Goal: Task Accomplishment & Management: Manage account settings

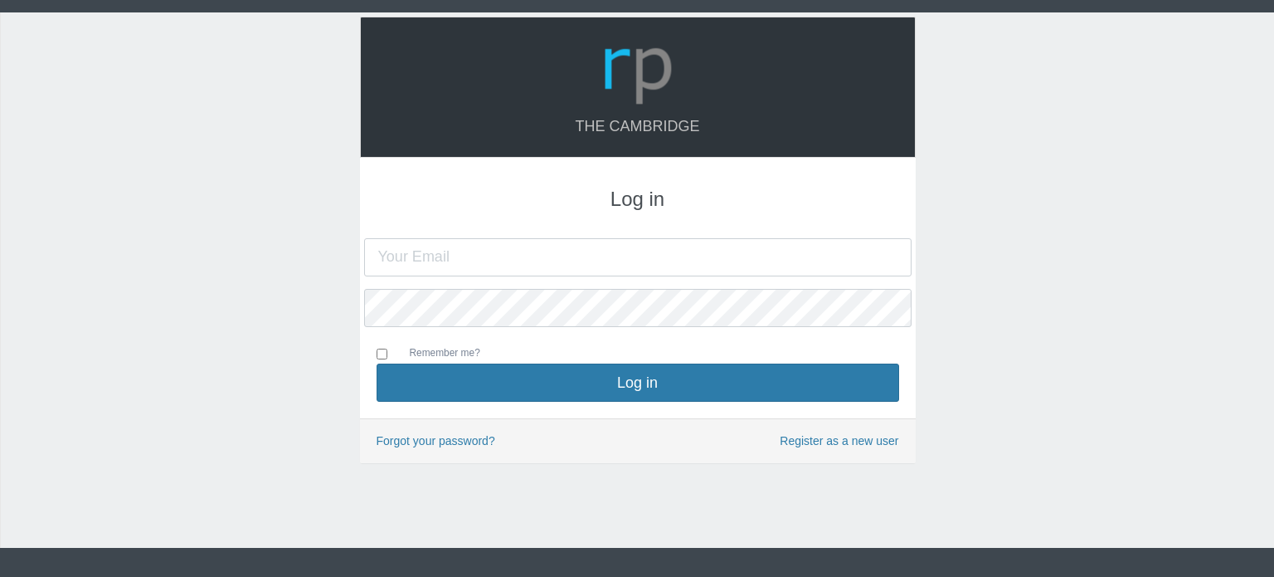
type input "[EMAIL_ADDRESS][DOMAIN_NAME]"
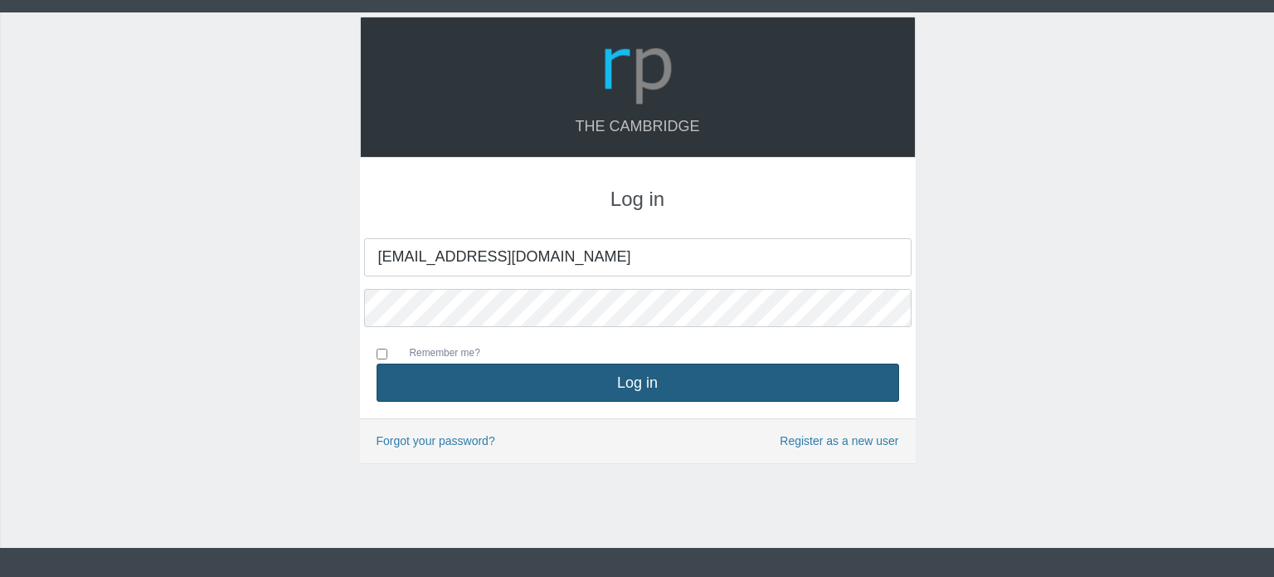
click at [680, 398] on button "Log in" at bounding box center [638, 382] width 523 height 38
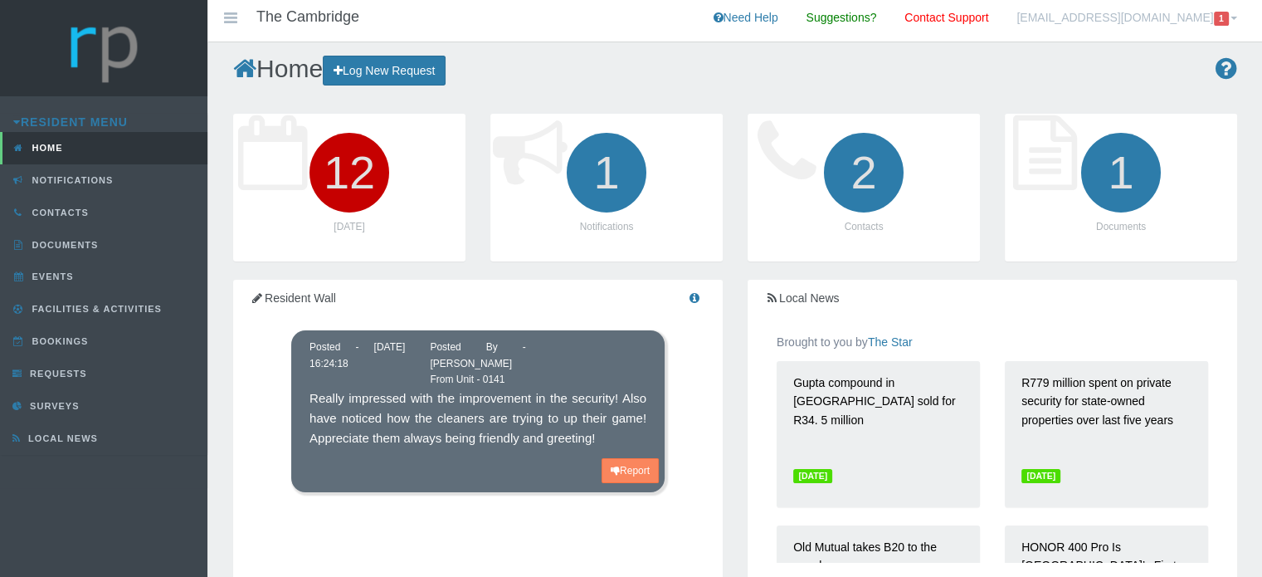
click at [1190, 21] on link "ms.antuley@gmail.com 1" at bounding box center [1127, 20] width 246 height 41
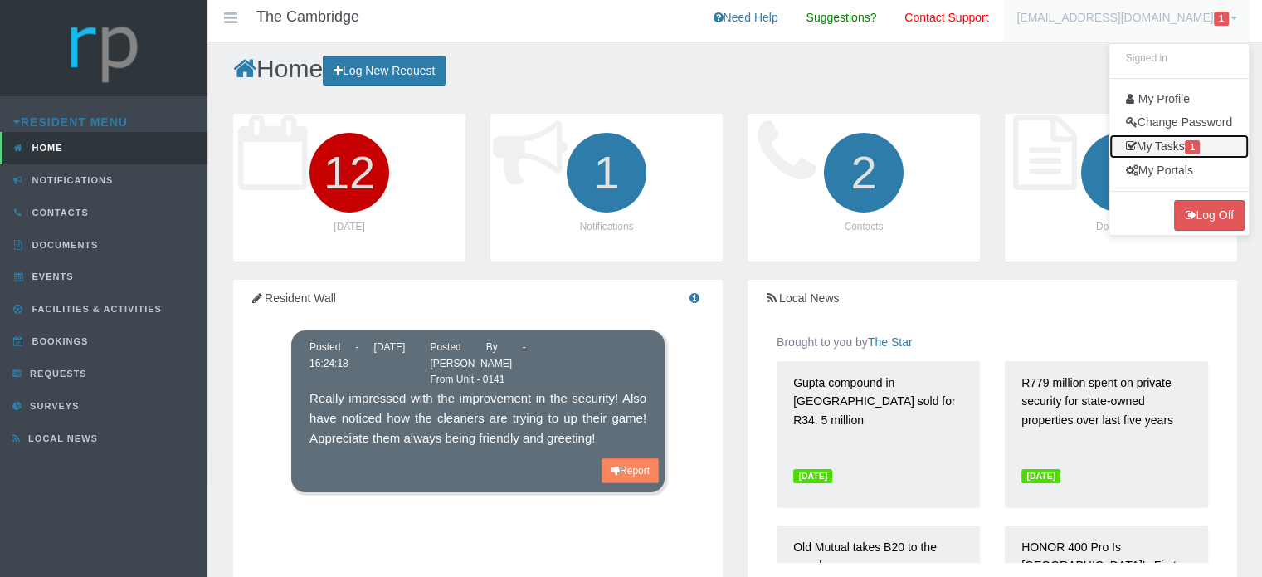
click at [1171, 139] on link "My Tasks 1" at bounding box center [1178, 146] width 139 height 24
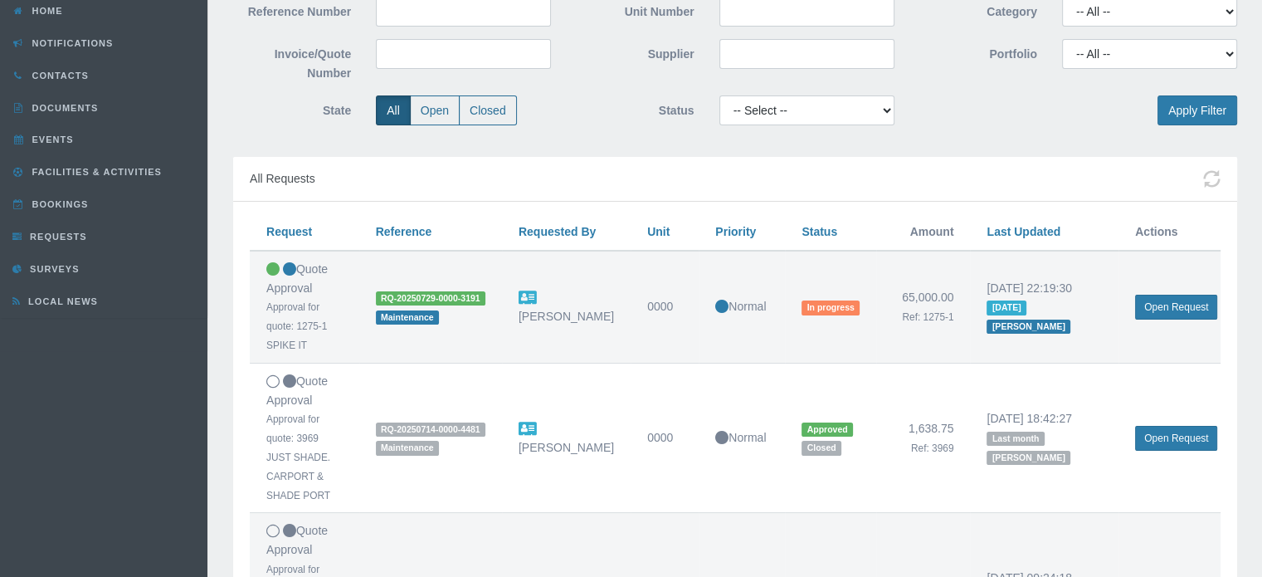
scroll to position [166, 0]
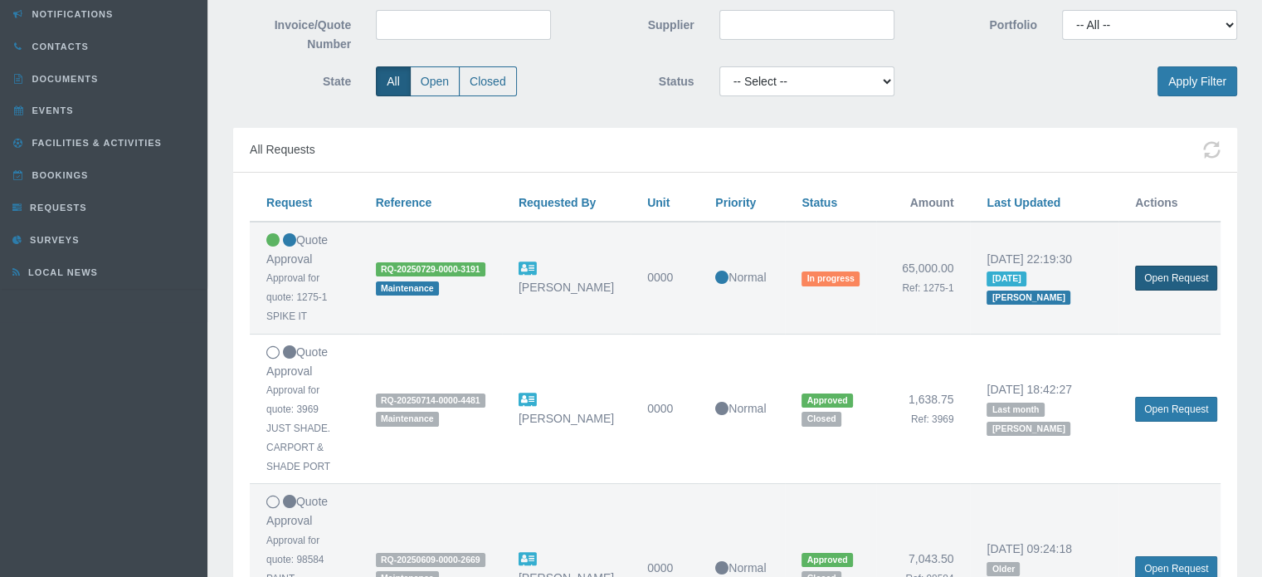
click at [1186, 280] on link "Open Request" at bounding box center [1176, 277] width 82 height 25
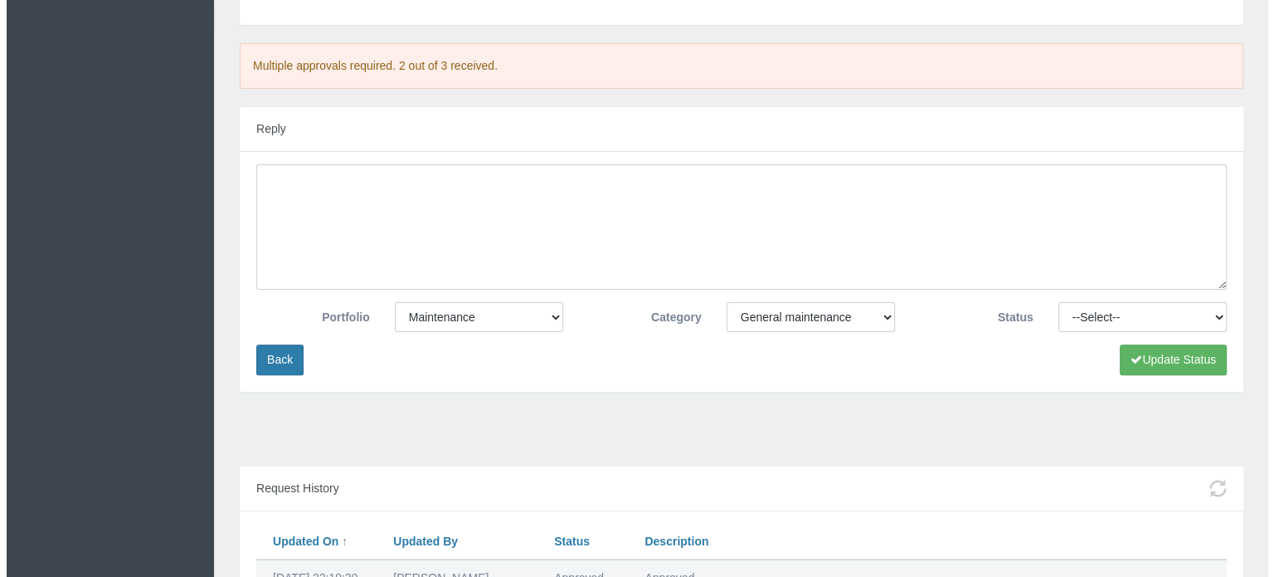
scroll to position [415, 0]
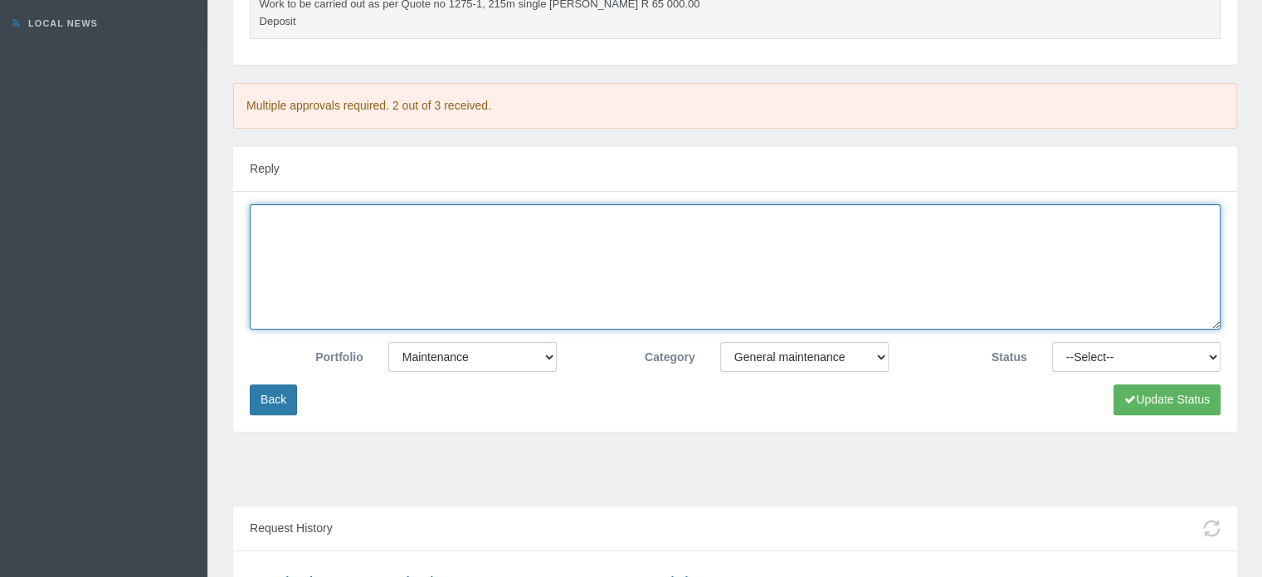
click at [418, 258] on textarea at bounding box center [735, 266] width 971 height 125
type textarea "Approved"
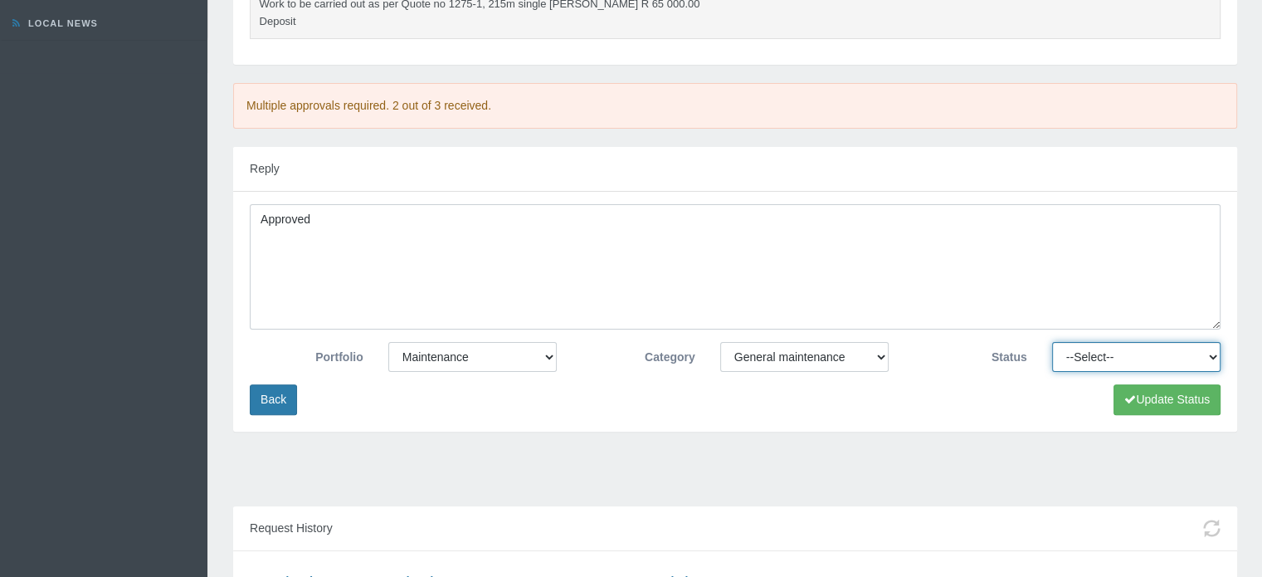
click at [1124, 358] on select "--Select-- Approved Cancelled Completed Declined More information required New …" at bounding box center [1136, 357] width 168 height 30
select select "APPROVED"
click at [1052, 342] on select "--Select-- Approved Cancelled Completed Declined More information required New …" at bounding box center [1136, 357] width 168 height 30
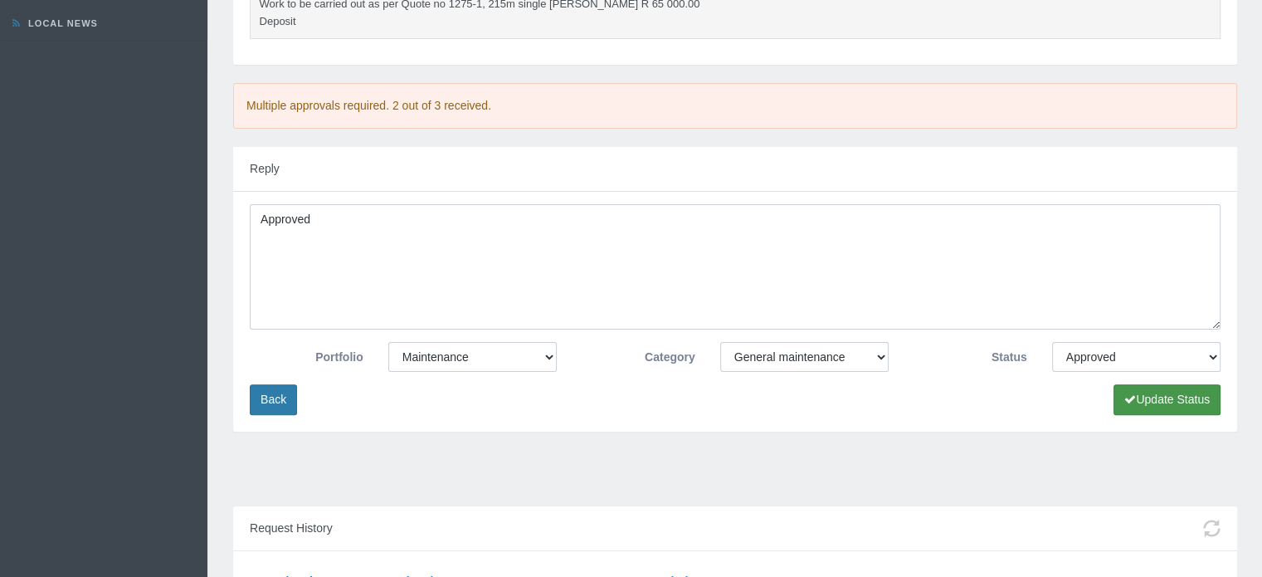
click at [1142, 399] on button "Update Status" at bounding box center [1166, 399] width 107 height 31
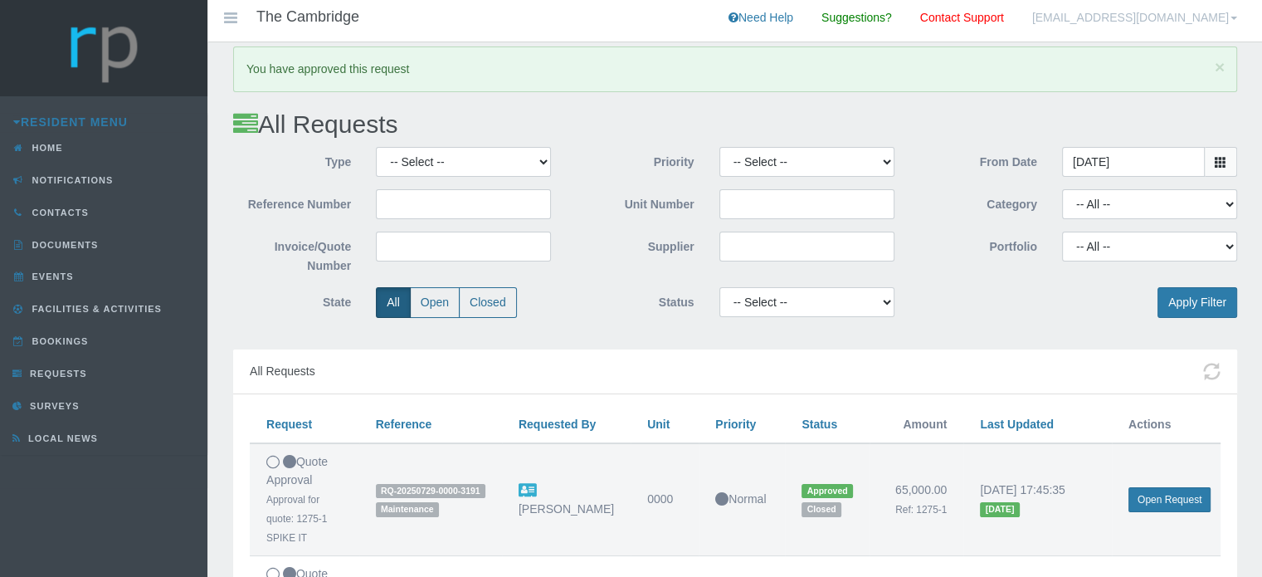
click at [1162, 9] on link "[EMAIL_ADDRESS][DOMAIN_NAME]" at bounding box center [1134, 20] width 230 height 41
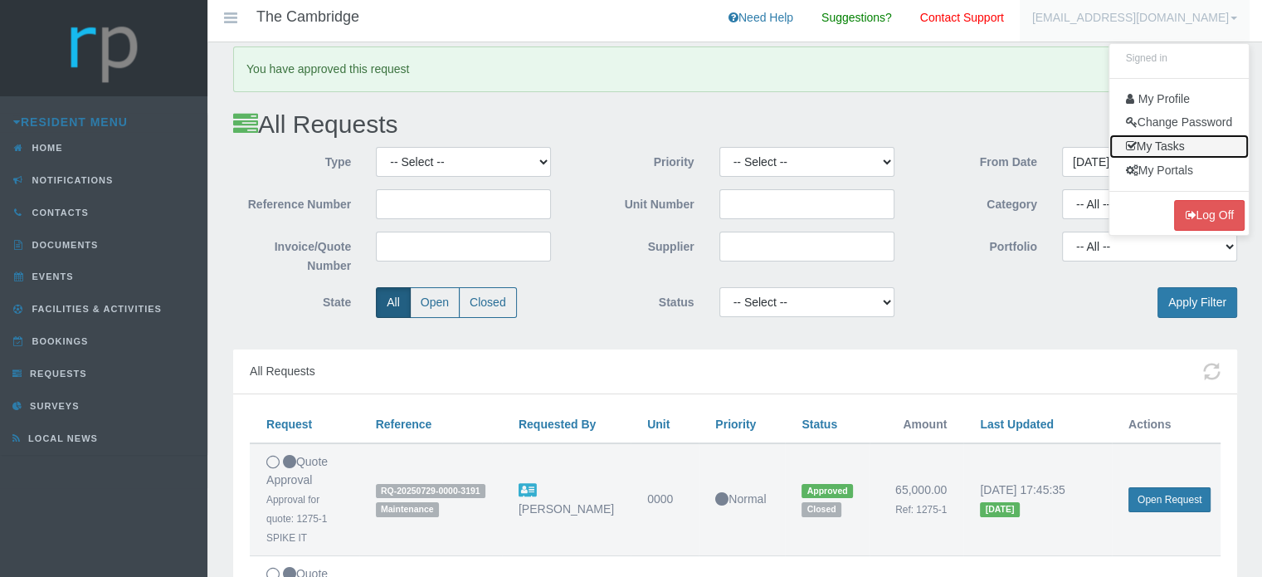
click at [1171, 137] on link "My Tasks" at bounding box center [1178, 146] width 139 height 24
